Goal: Browse casually

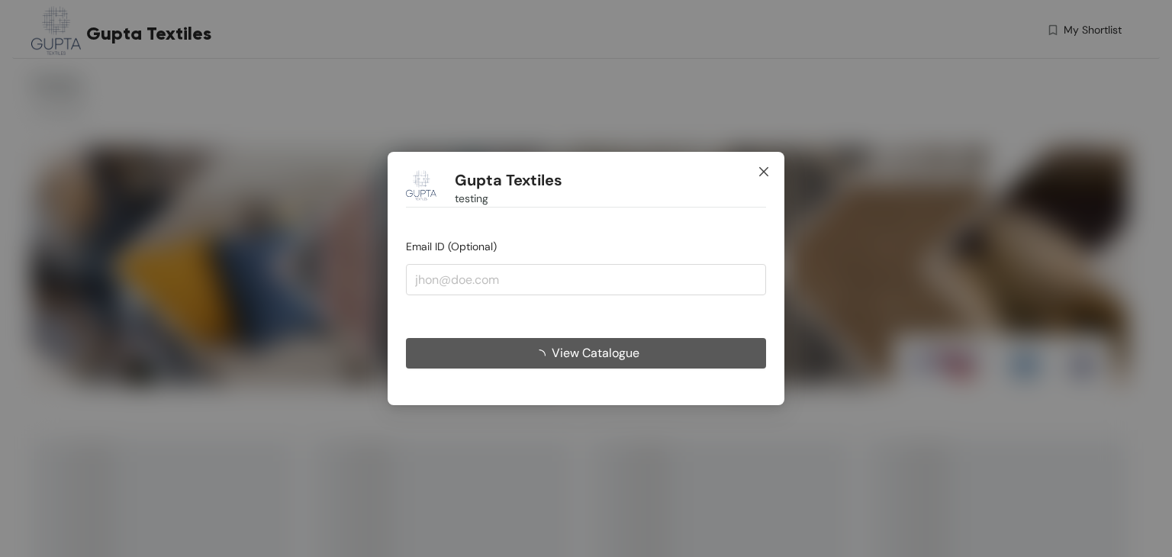
click at [762, 170] on icon "close" at bounding box center [763, 171] width 9 height 9
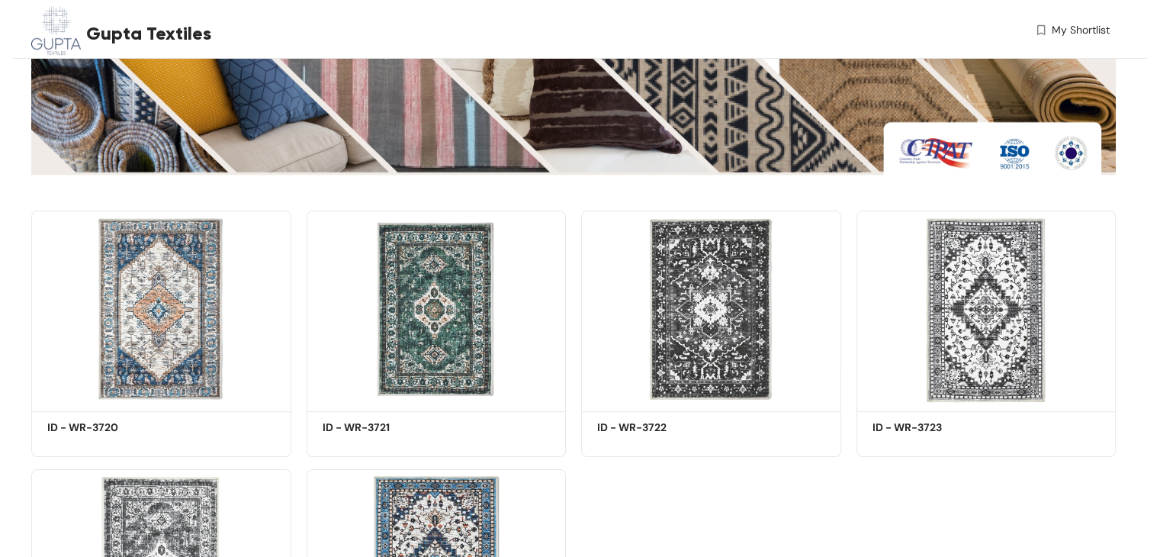
scroll to position [37, 0]
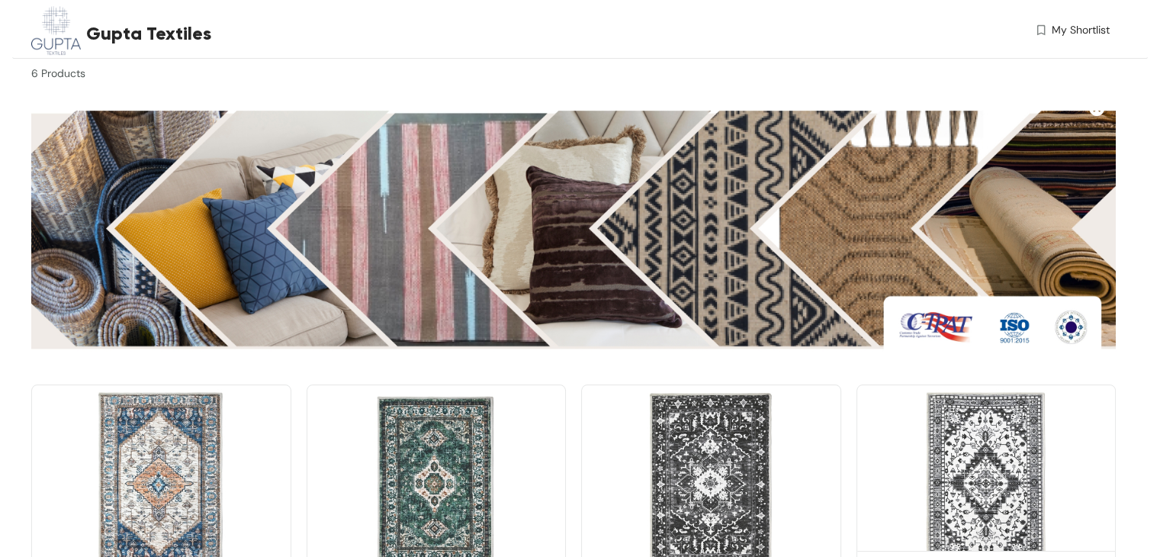
click at [1008, 461] on img at bounding box center [987, 482] width 260 height 196
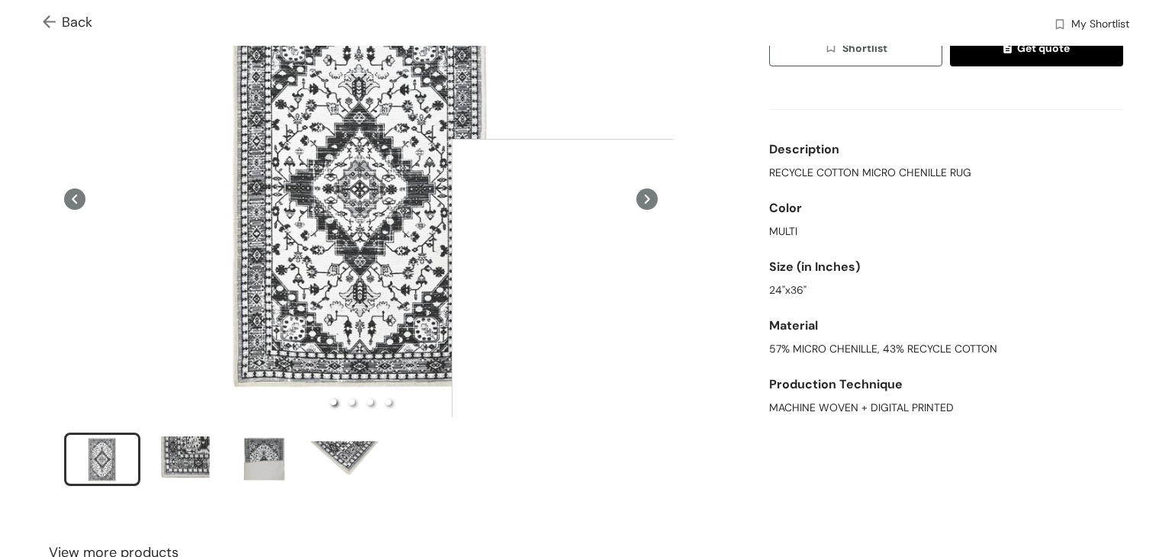
scroll to position [153, 0]
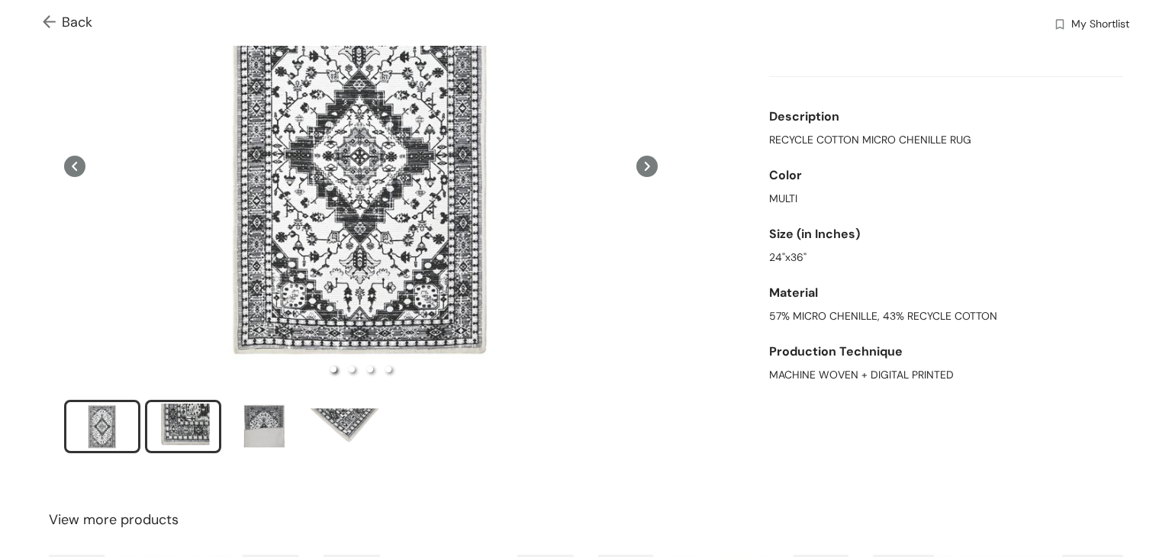
click at [178, 426] on div "slide item 2" at bounding box center [183, 426] width 69 height 46
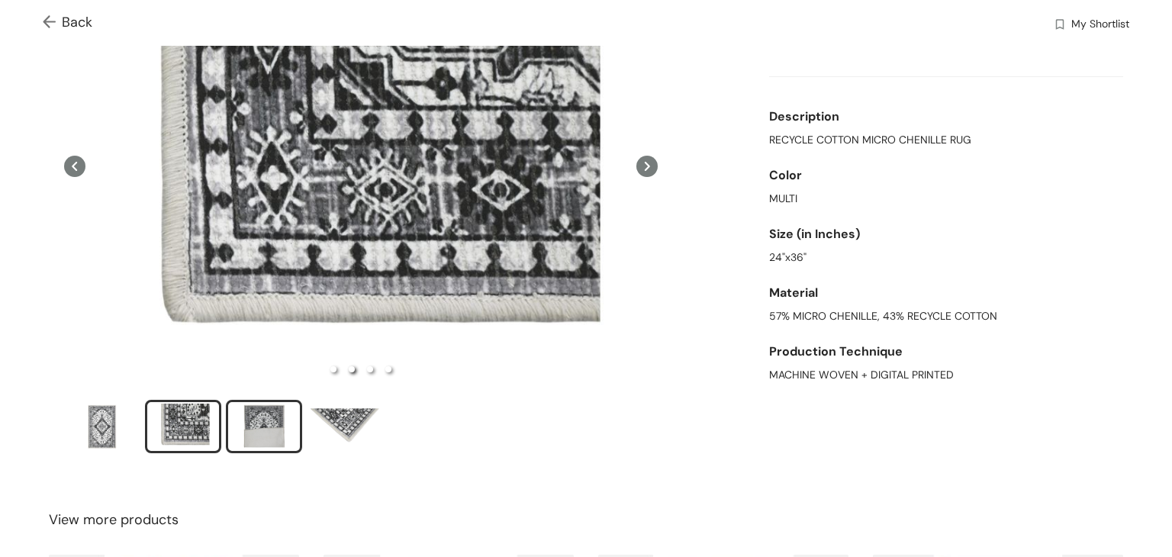
click at [256, 425] on div "slide item 3" at bounding box center [264, 426] width 69 height 46
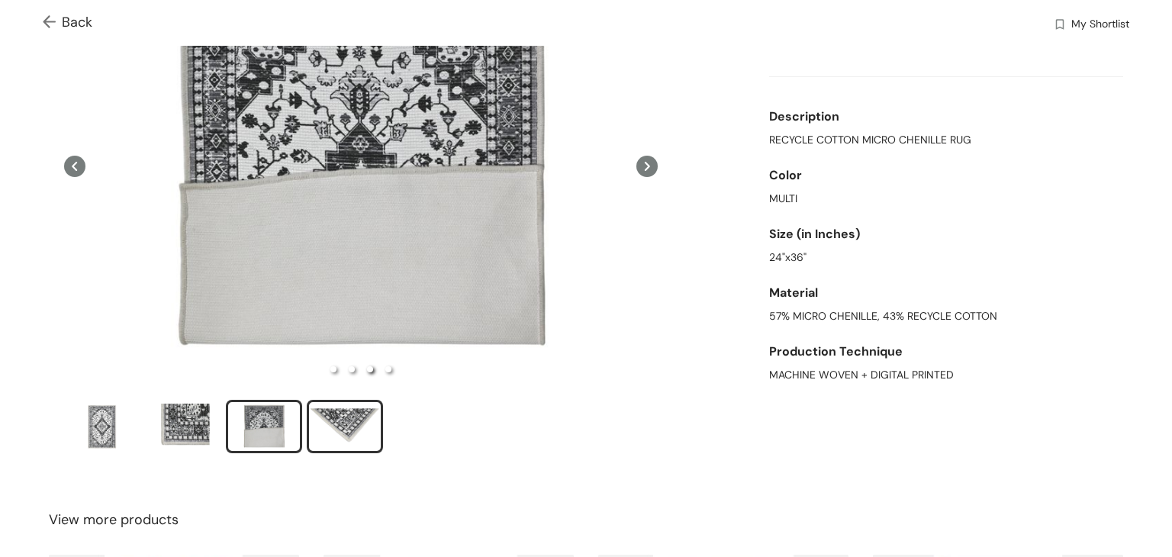
click at [328, 423] on div "slide item 4" at bounding box center [344, 426] width 69 height 46
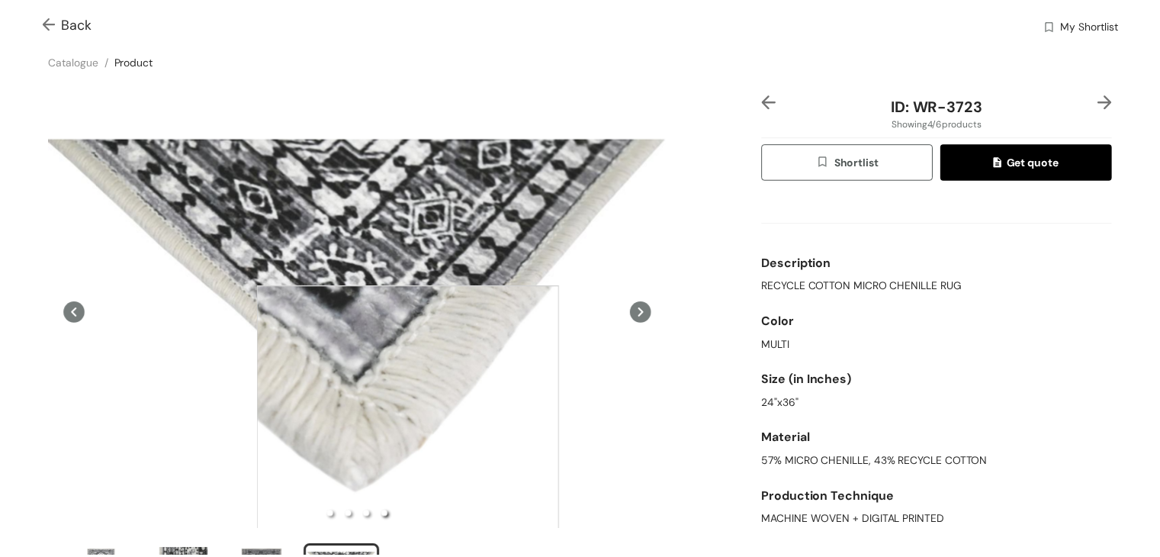
scroll to position [0, 0]
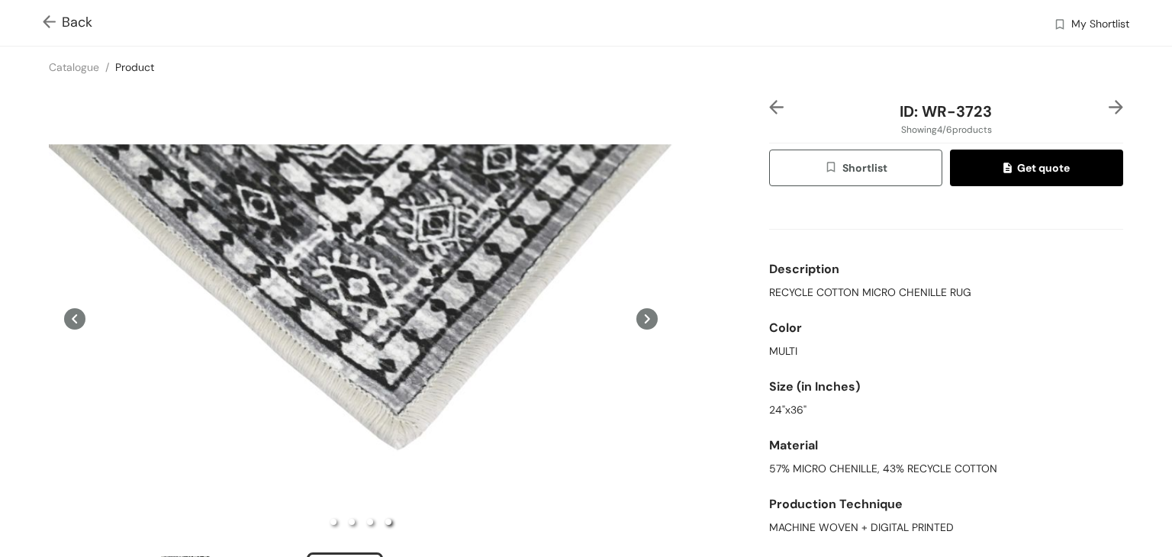
click at [49, 22] on img at bounding box center [52, 23] width 19 height 16
